Goal: Transaction & Acquisition: Purchase product/service

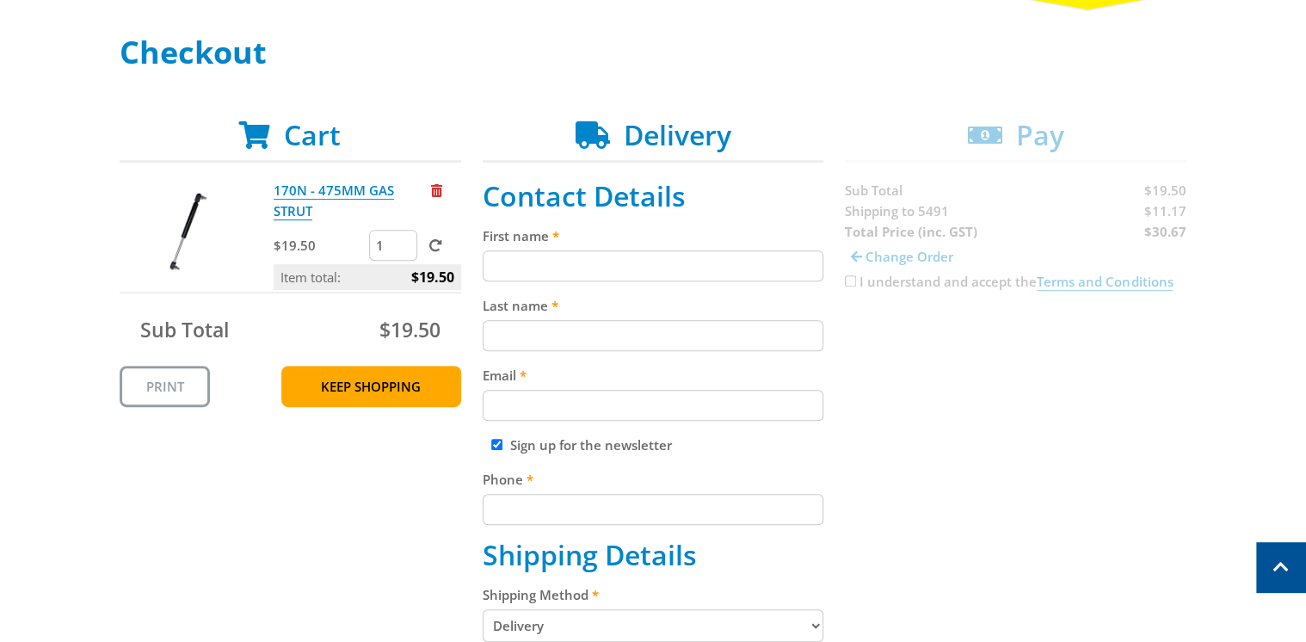
scroll to position [206, 0]
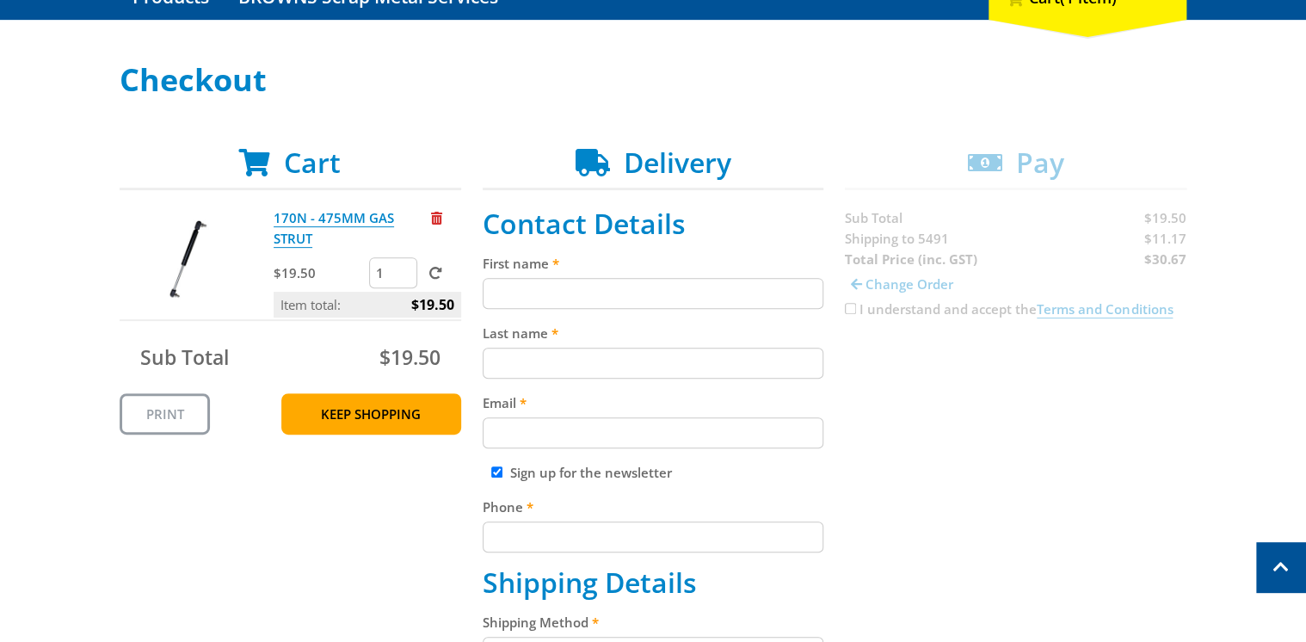
click at [551, 296] on input "First name" at bounding box center [654, 293] width 342 height 31
type input "Don"
type input "Bottrall"
type input "[EMAIL_ADDRESS][DOMAIN_NAME]"
type input "0427635002"
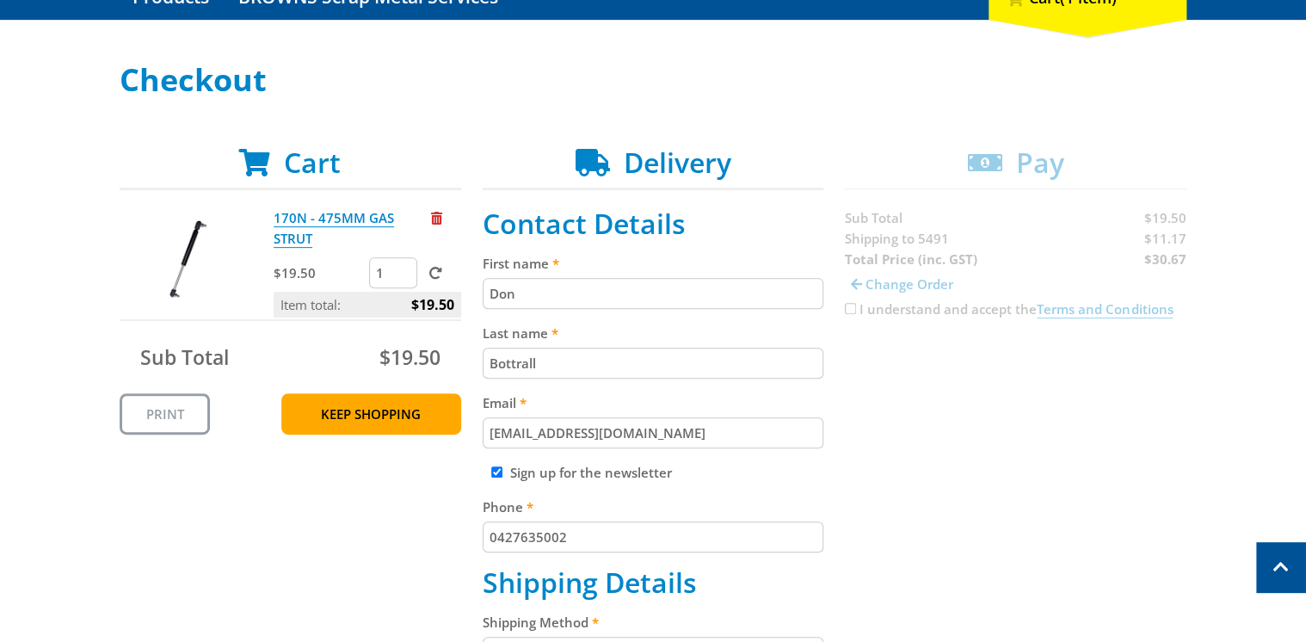
type input "[PERSON_NAME] [PERSON_NAME] & [PERSON_NAME] A"
type input "[STREET_ADDRESS]"
type input "JAMESTOWN SA"
select select "SA"
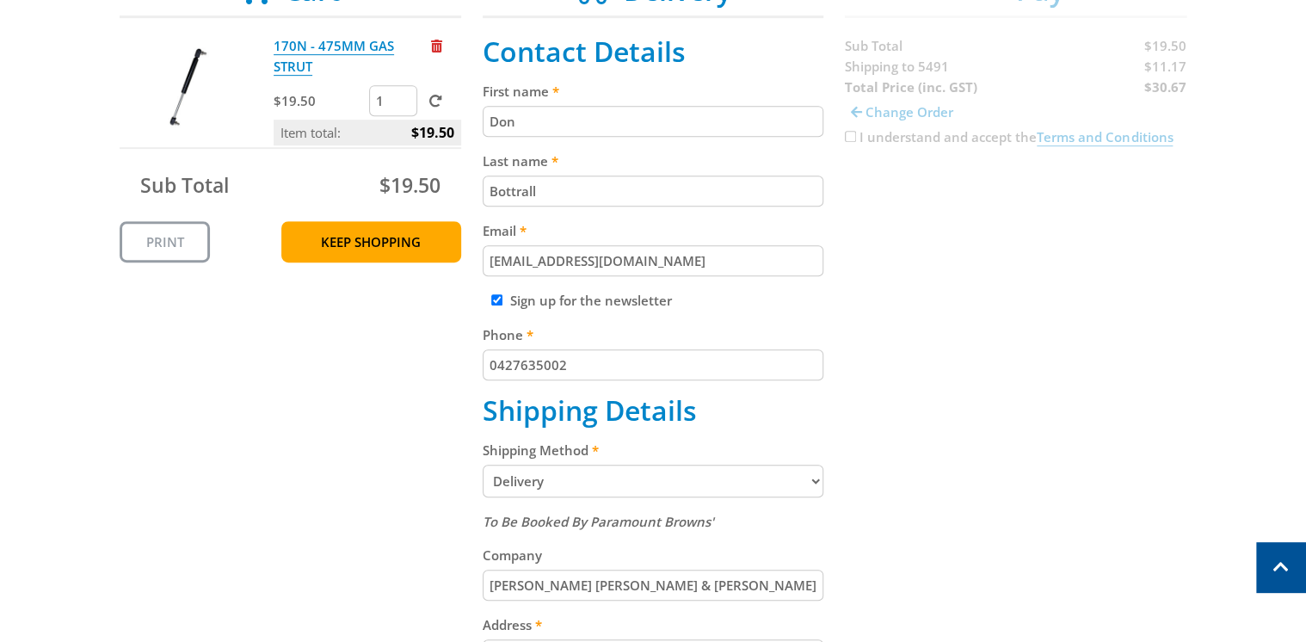
scroll to position [413, 0]
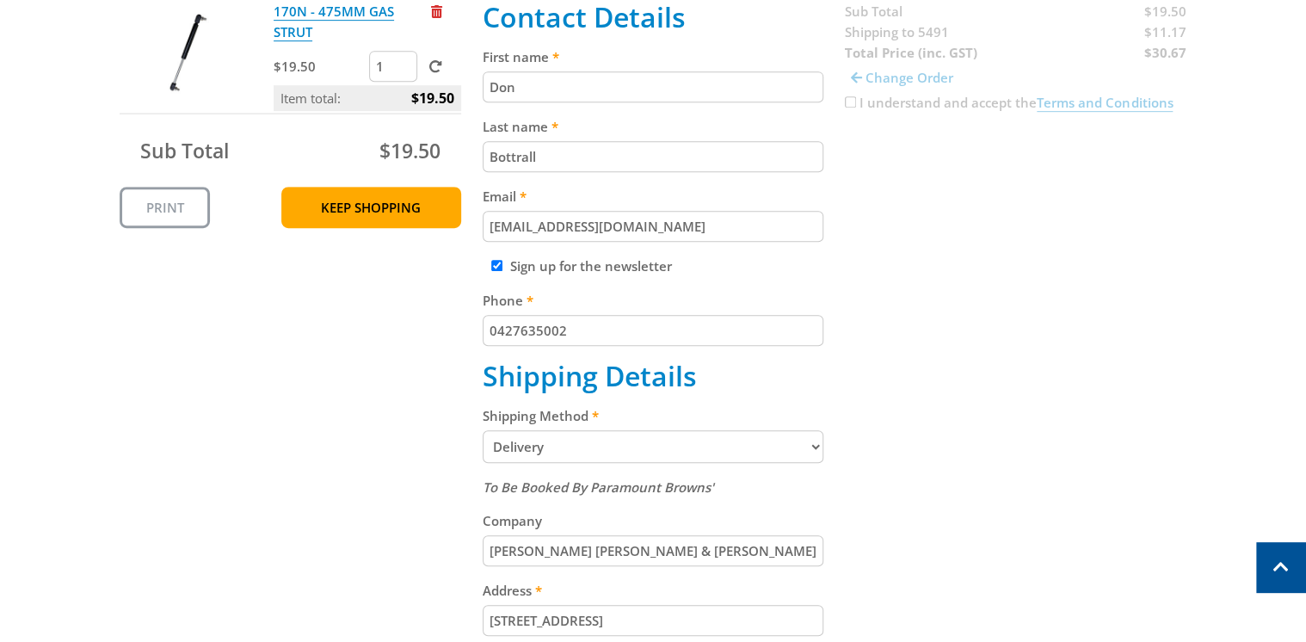
click at [818, 446] on select "Pickup from Gepps Cross Delivery" at bounding box center [654, 446] width 342 height 33
click at [483, 430] on select "Pickup from Gepps Cross Delivery" at bounding box center [654, 446] width 342 height 33
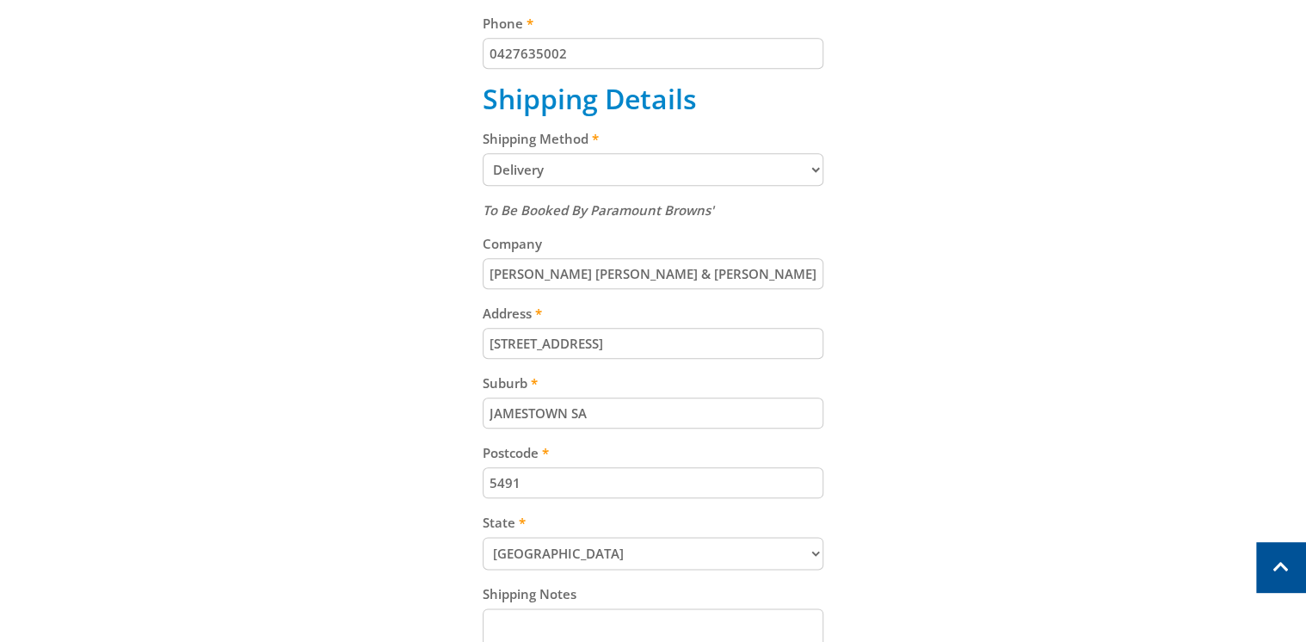
scroll to position [688, 0]
click at [609, 344] on input "[STREET_ADDRESS]" at bounding box center [654, 344] width 342 height 31
click at [616, 347] on input "[STREET_ADDRESS]" at bounding box center [654, 344] width 342 height 31
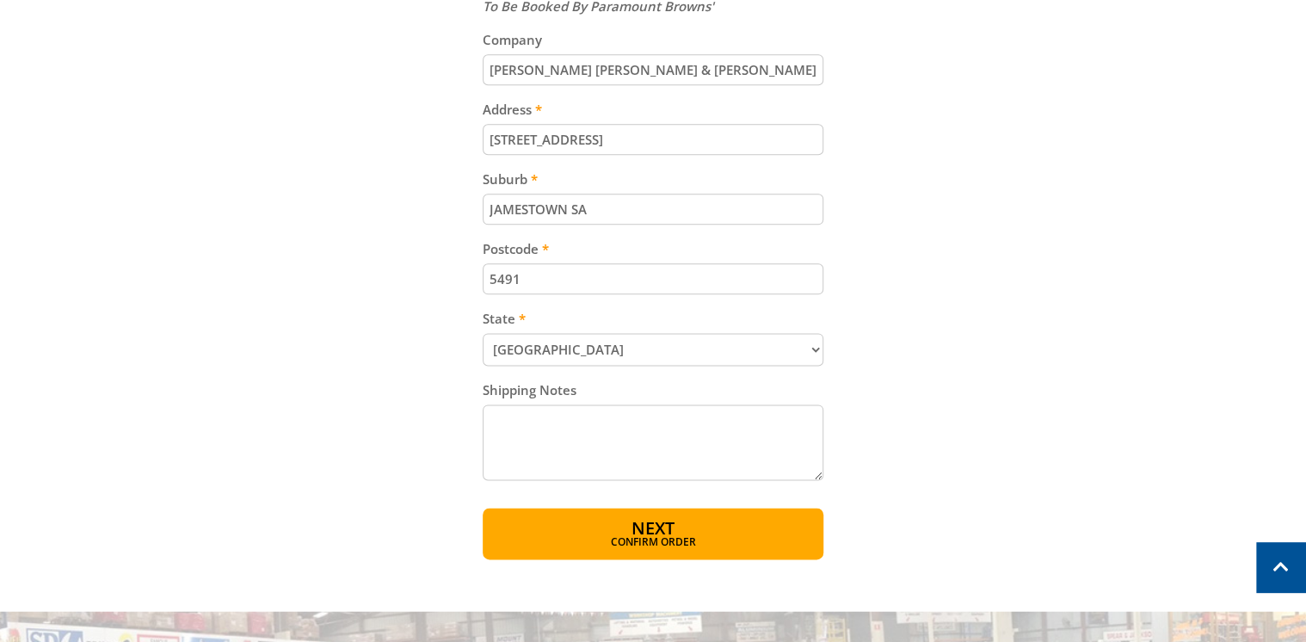
scroll to position [895, 0]
type input "[STREET_ADDRESS]"
click at [917, 175] on div "Cart 170N - 475MM GAS STRUT $19.50 1 Item total: $19.50 Sub Total $19.50 Print …" at bounding box center [653, 8] width 1067 height 1100
click at [575, 206] on input "JAMESTOWN SA" at bounding box center [654, 208] width 342 height 31
drag, startPoint x: 571, startPoint y: 210, endPoint x: 662, endPoint y: 212, distance: 90.3
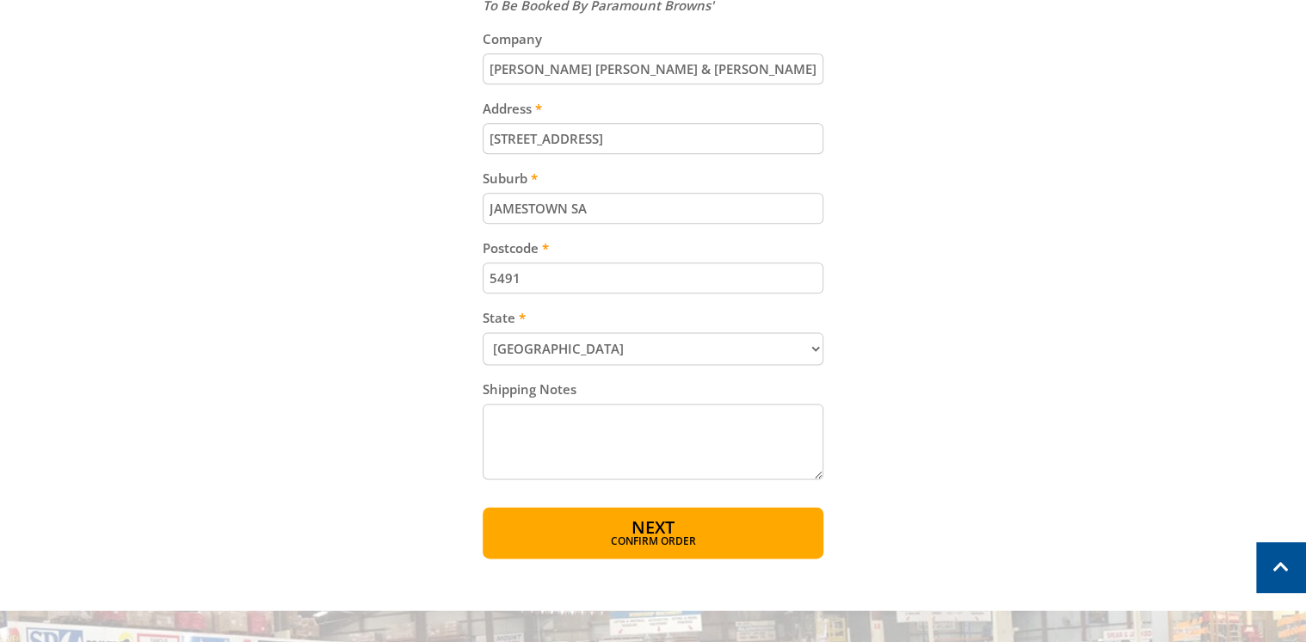
click at [652, 211] on input "JAMESTOWN SA" at bounding box center [654, 208] width 342 height 31
type input "[GEOGRAPHIC_DATA]"
click at [348, 342] on div "Cart 170N - 475MM GAS STRUT $19.50 1 Item total: $19.50 Sub Total $19.50 Print …" at bounding box center [653, 8] width 1067 height 1100
click at [659, 521] on span "Next" at bounding box center [652, 528] width 43 height 23
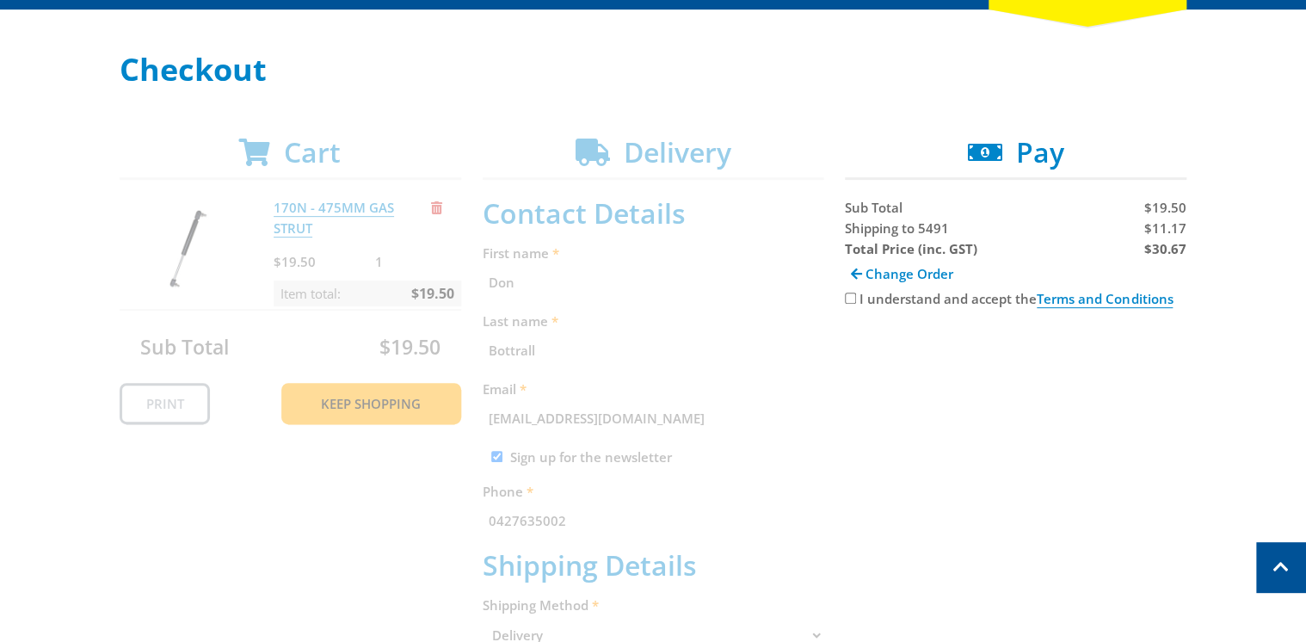
scroll to position [206, 0]
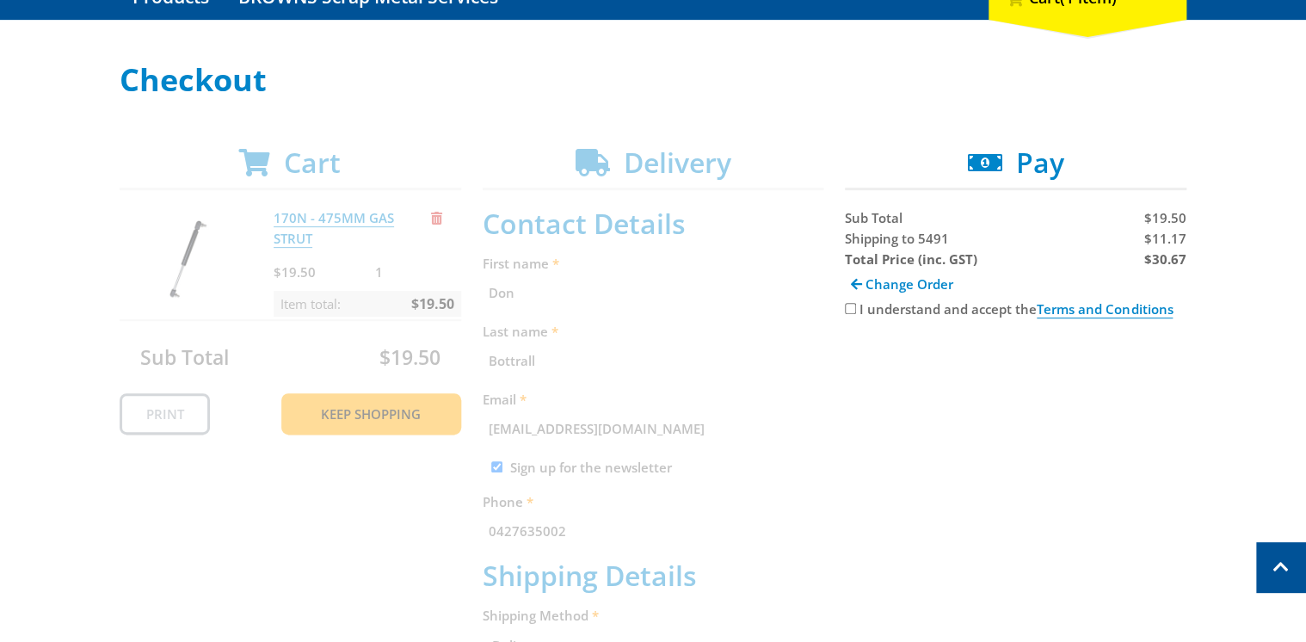
click at [847, 308] on input "I understand and accept the Terms and Conditions" at bounding box center [850, 308] width 11 height 11
checkbox input "true"
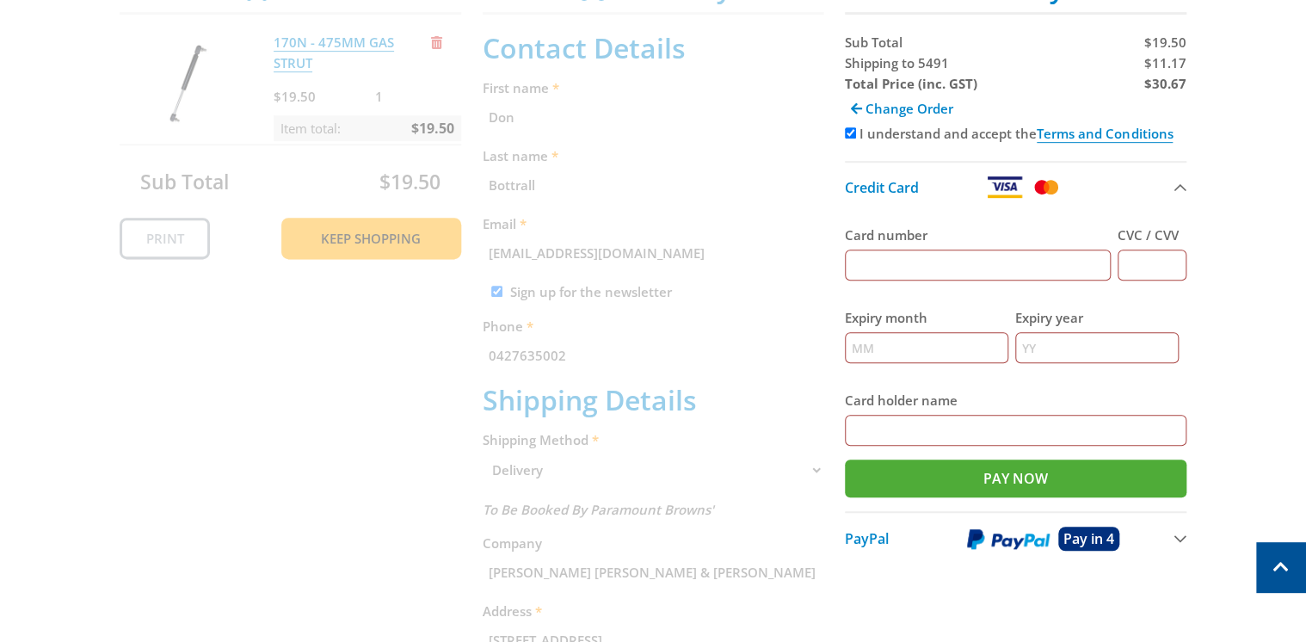
scroll to position [619, 0]
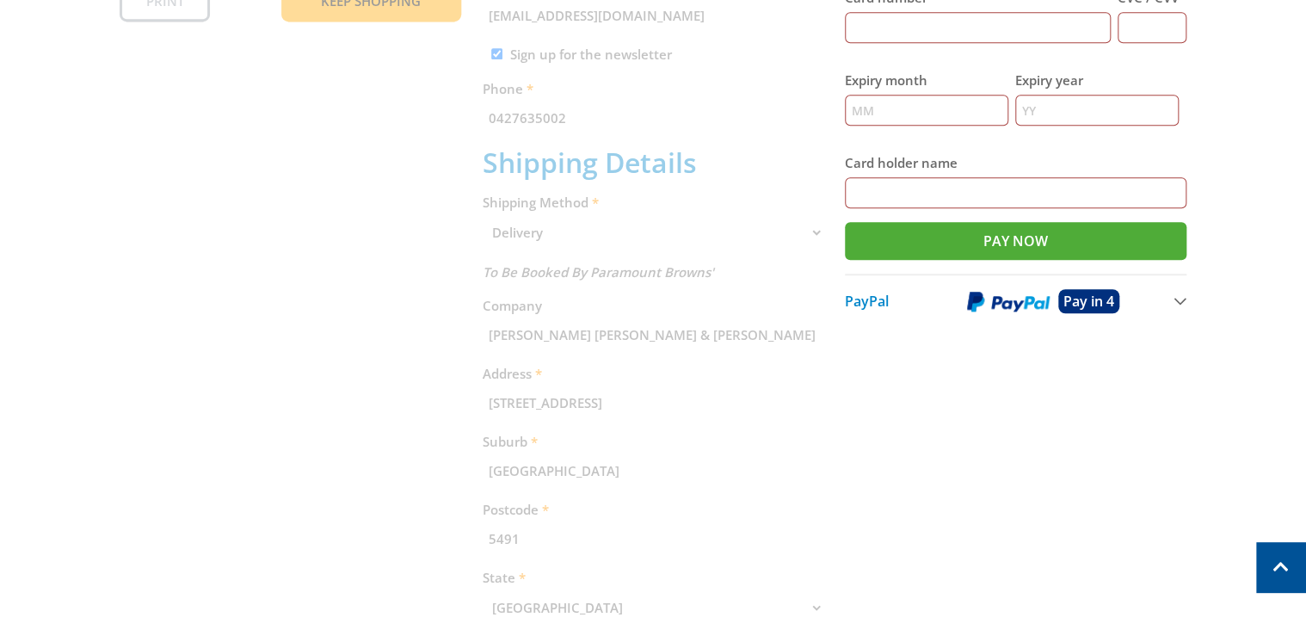
click at [867, 302] on span "PayPal" at bounding box center [867, 301] width 44 height 19
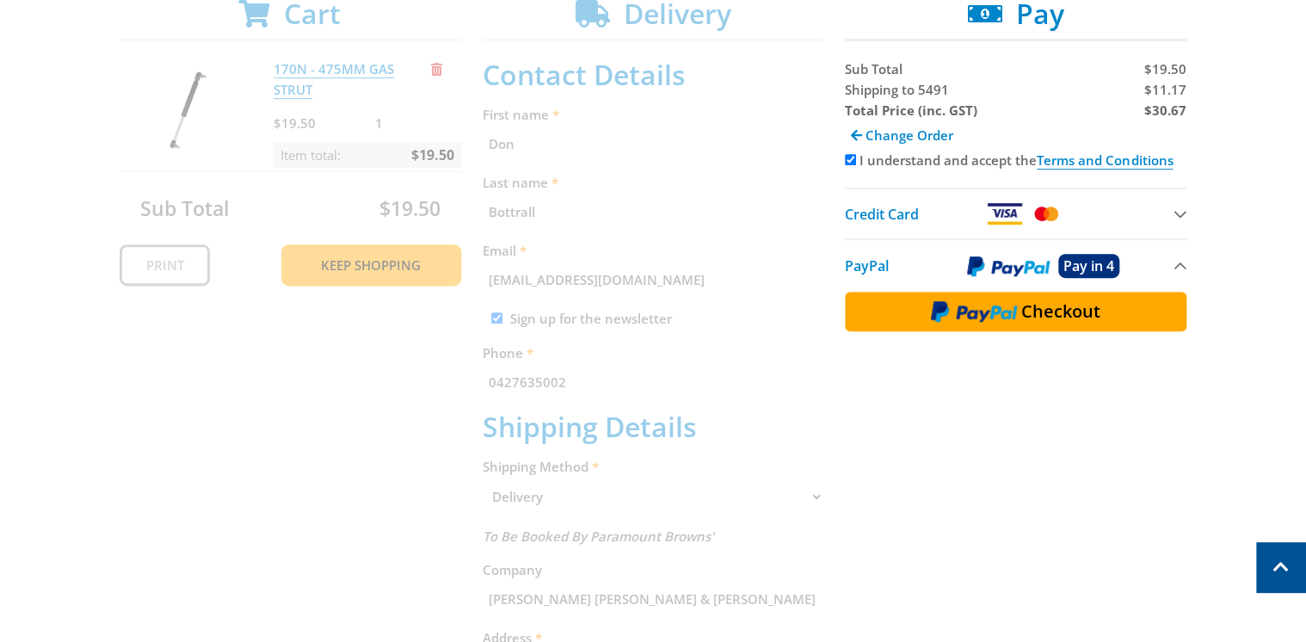
scroll to position [275, 0]
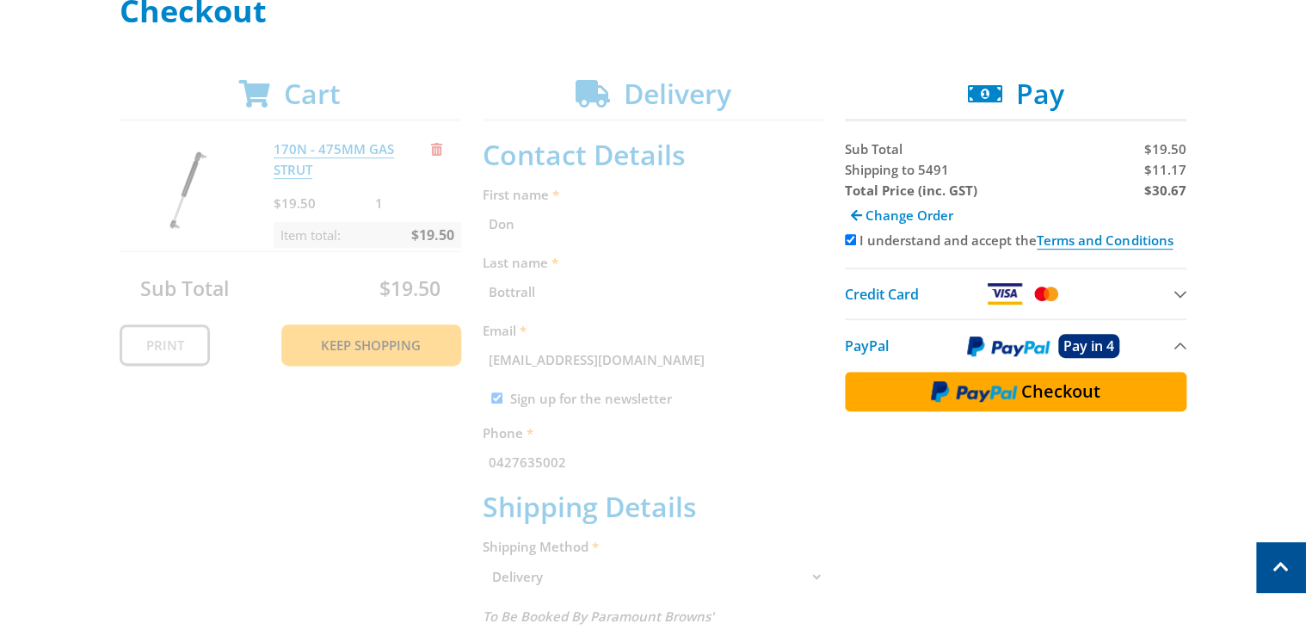
click at [1074, 388] on span "Checkout" at bounding box center [1060, 391] width 79 height 17
